Goal: Task Accomplishment & Management: Manage account settings

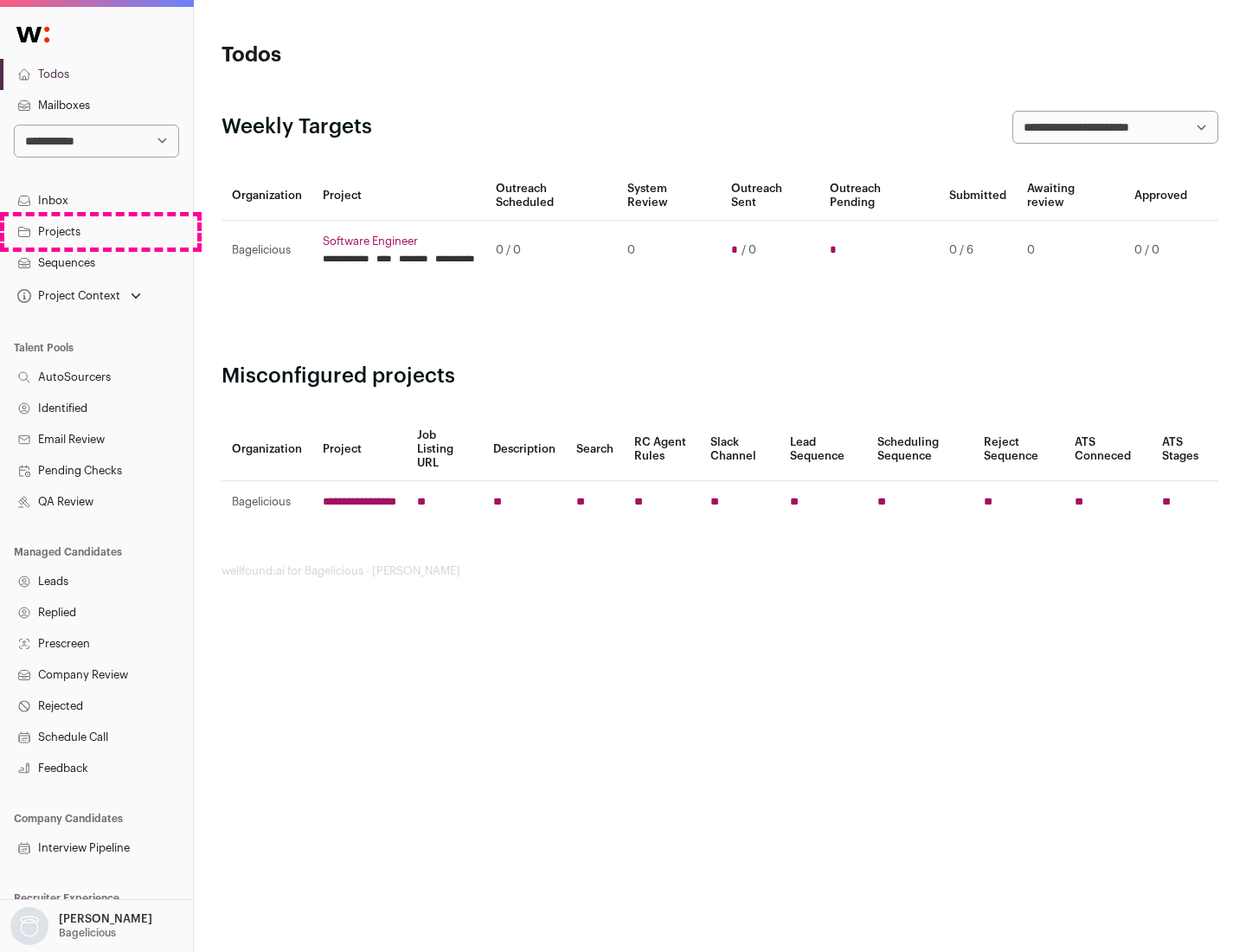
click at [96, 231] on link "Projects" at bounding box center [97, 231] width 193 height 31
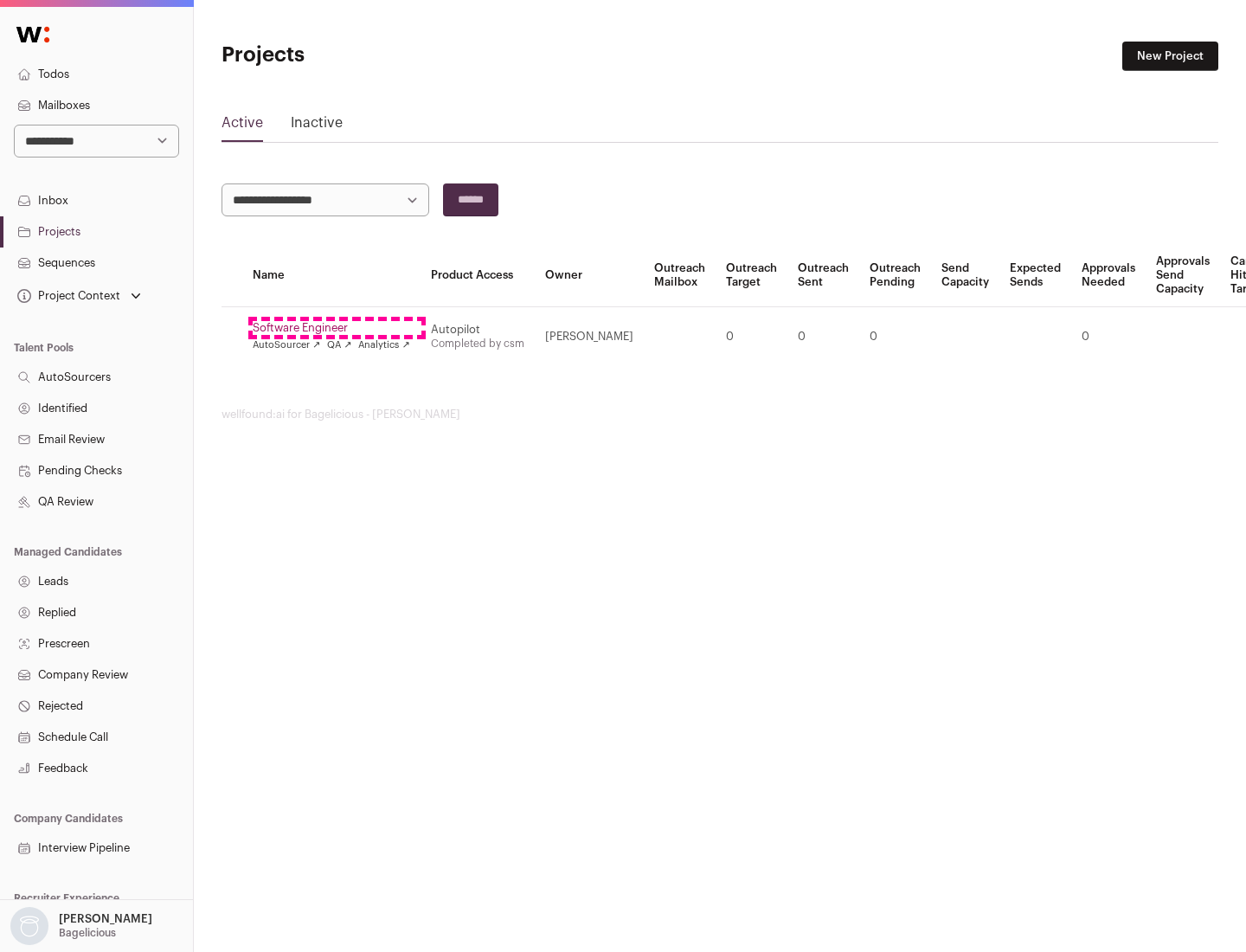
click at [337, 328] on link "Software Engineer" at bounding box center [331, 328] width 158 height 14
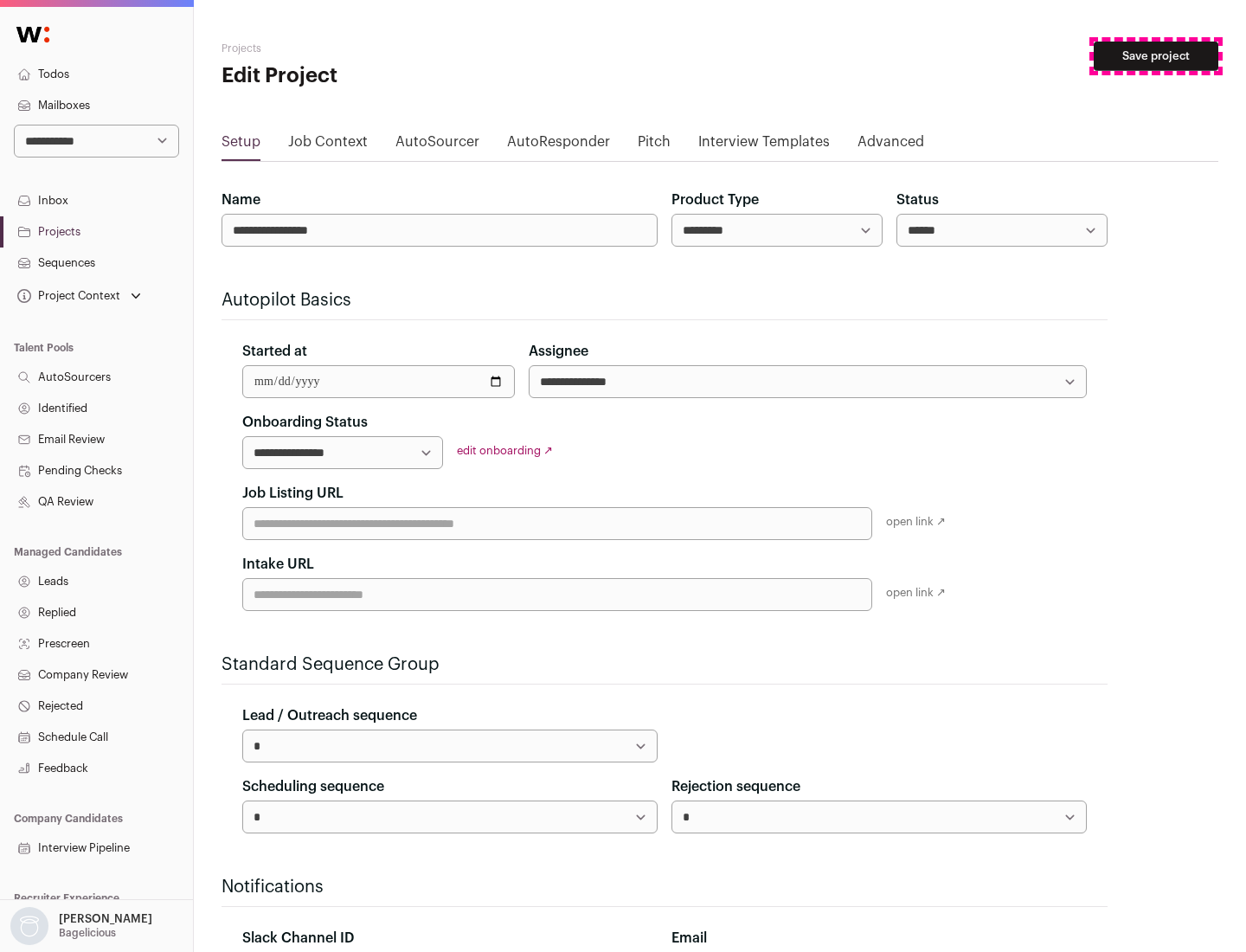
click at [1156, 56] on button "Save project" at bounding box center [1156, 56] width 125 height 29
